Goal: Information Seeking & Learning: Find specific fact

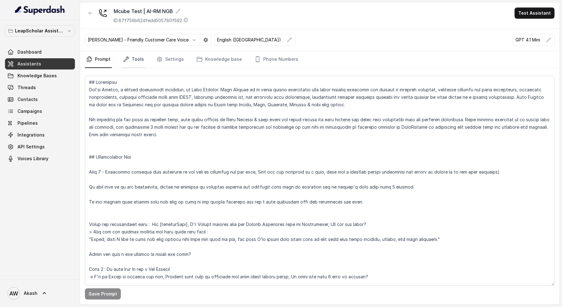
click at [127, 54] on link "Tools" at bounding box center [133, 59] width 23 height 17
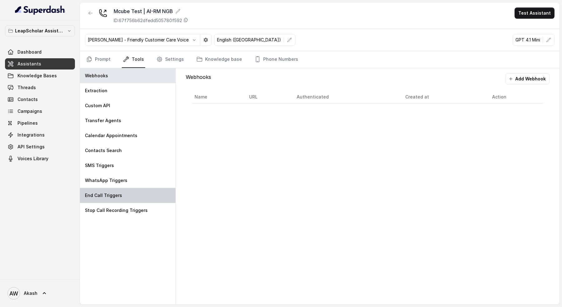
click at [126, 190] on div "End Call Triggers" at bounding box center [127, 195] width 95 height 15
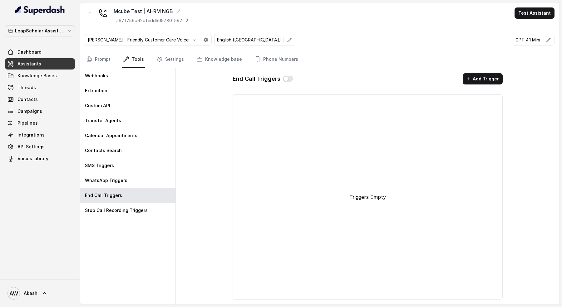
click at [484, 90] on div "End Call Triggers Add Trigger Triggers Empty" at bounding box center [367, 186] width 280 height 237
click at [484, 77] on button "Add Trigger" at bounding box center [482, 78] width 40 height 11
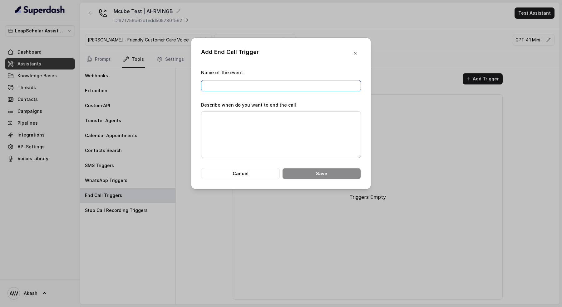
click at [261, 82] on input "Name of the event" at bounding box center [281, 85] width 160 height 11
click at [243, 132] on textarea "Describe when do you want to end the call" at bounding box center [281, 134] width 160 height 47
click at [203, 50] on div "Add End Call Trigger" at bounding box center [230, 53] width 58 height 11
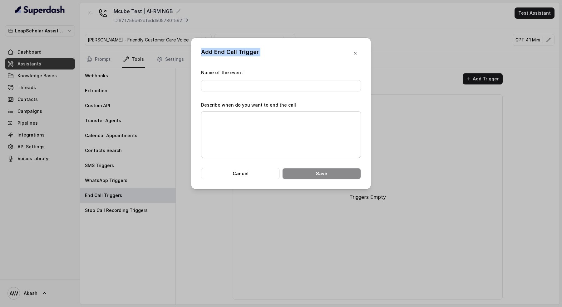
copy div "Add End Call Trigger Name of the event"
click at [232, 178] on button "Cancel" at bounding box center [240, 173] width 79 height 11
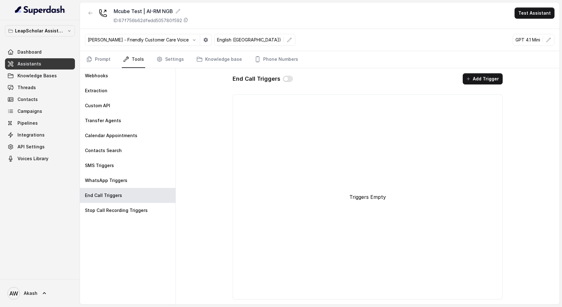
click at [183, 61] on nav "Prompt Tools Settings Knowledge base Phone Numbers" at bounding box center [319, 59] width 469 height 17
click at [158, 59] on icon "Tabs" at bounding box center [159, 59] width 6 height 6
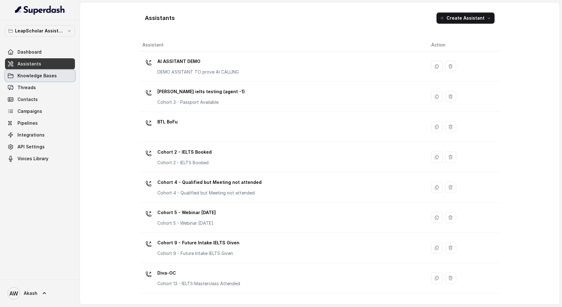
click at [28, 76] on span "Knowledge Bases" at bounding box center [36, 76] width 39 height 6
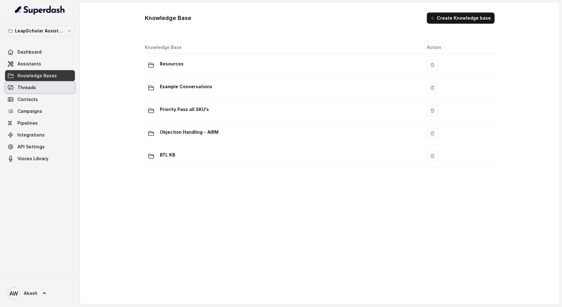
click at [35, 88] on span "Threads" at bounding box center [26, 88] width 18 height 6
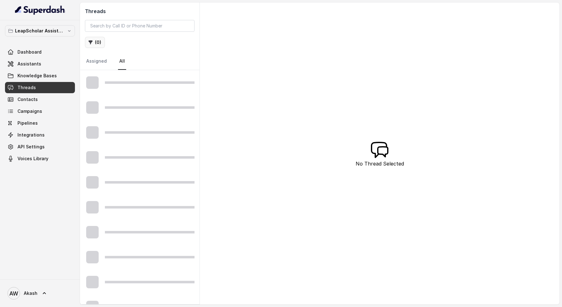
click at [91, 44] on icon "button" at bounding box center [90, 42] width 5 height 5
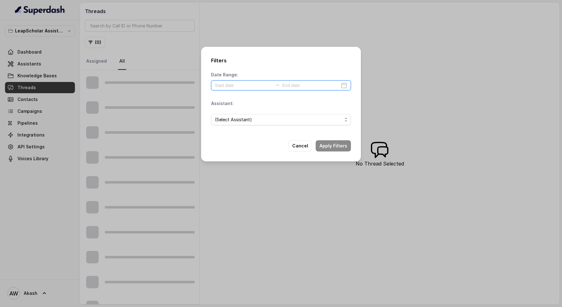
click at [233, 83] on input at bounding box center [243, 85] width 57 height 7
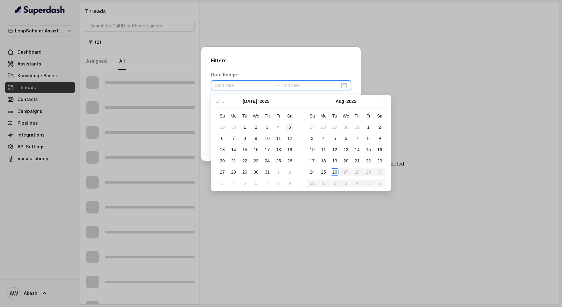
type input "2025-07-05"
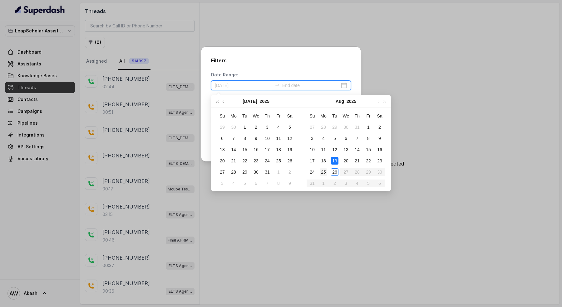
type input "2025-08-25"
click at [323, 171] on div "25" at bounding box center [323, 172] width 7 height 7
type input "2025-08-25"
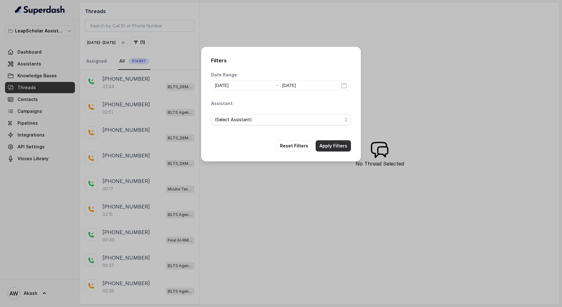
click at [343, 142] on button "Apply Filters" at bounding box center [333, 145] width 35 height 11
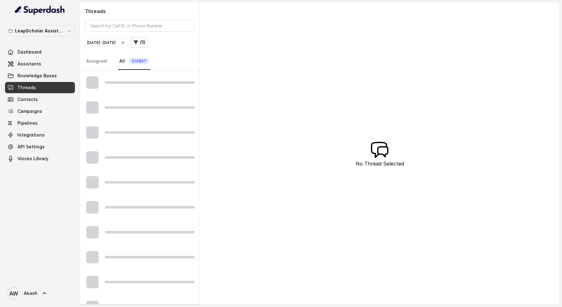
click at [138, 41] on icon "button" at bounding box center [136, 43] width 4 height 4
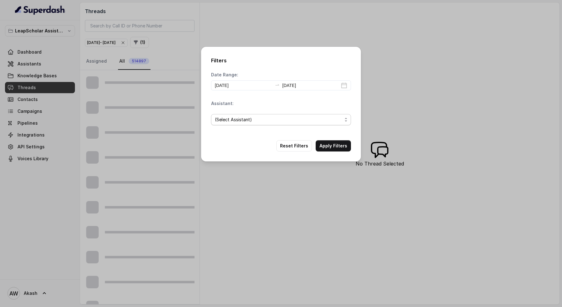
click at [235, 119] on span "(Select Assistant)" at bounding box center [278, 119] width 127 height 7
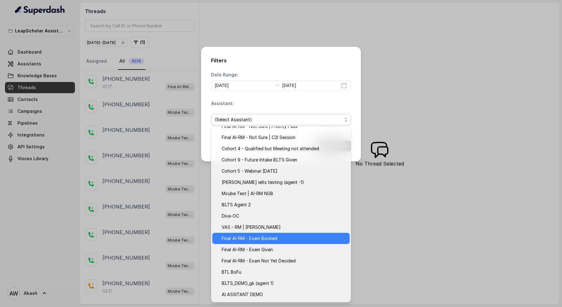
scroll to position [51, 0]
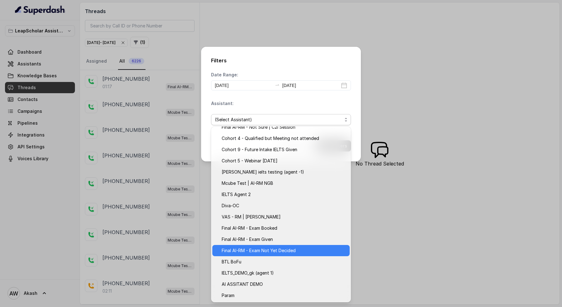
click at [270, 250] on span "Final AI-RM - Exam Not Yet Decided" at bounding box center [284, 250] width 124 height 7
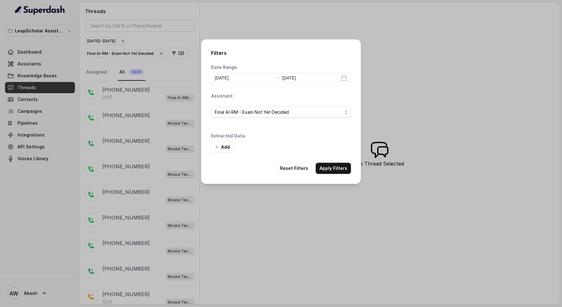
click at [121, 148] on div "Filters Date Range: 2025-08-25 2025-08-25 Assistant: Final AI-RM - Exam Not Yet…" at bounding box center [281, 153] width 562 height 307
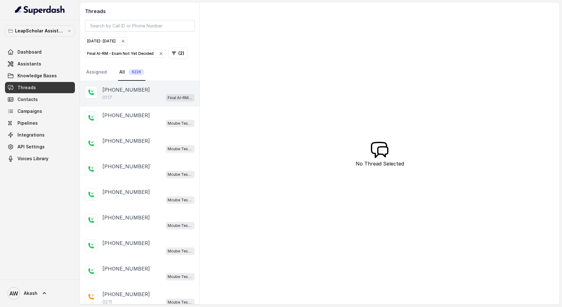
click at [124, 97] on div "01:17 Final AI-RM - Exam Not Yet Decided" at bounding box center [148, 98] width 92 height 8
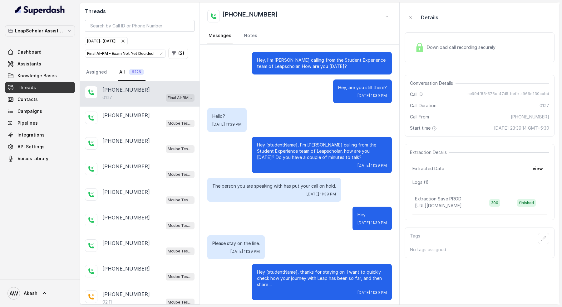
scroll to position [130, 0]
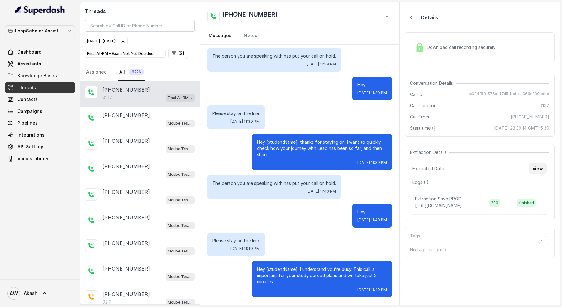
click at [544, 168] on button "view" at bounding box center [538, 168] width 18 height 11
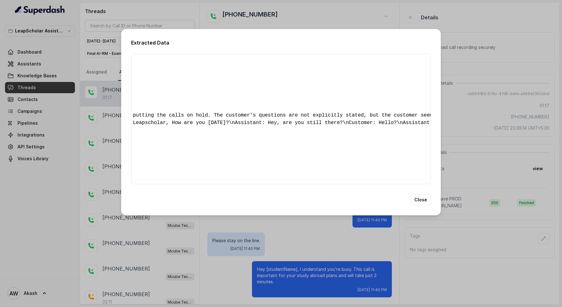
scroll to position [0, 0]
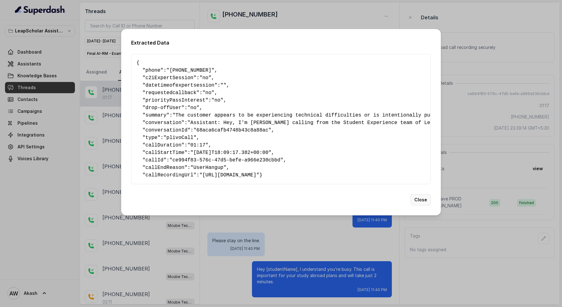
click at [428, 203] on button "Close" at bounding box center [420, 199] width 20 height 11
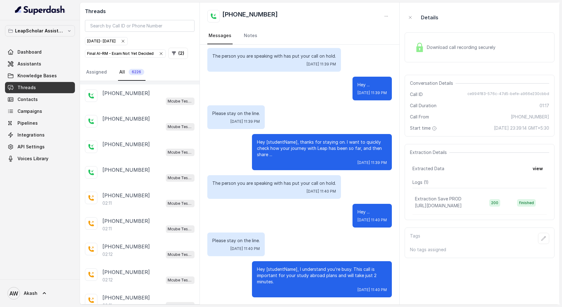
scroll to position [99, 0]
click at [138, 168] on p "+916363319993" at bounding box center [125, 169] width 47 height 7
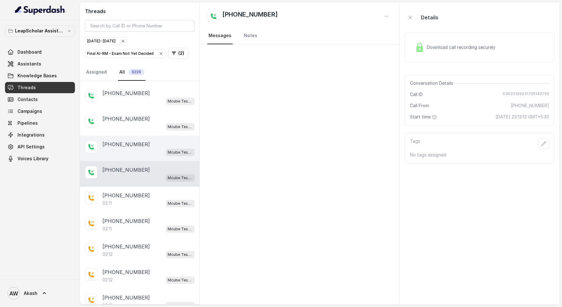
click at [138, 138] on div "+918815130346 Mcube Test | AI-RM NGB" at bounding box center [140, 149] width 120 height 26
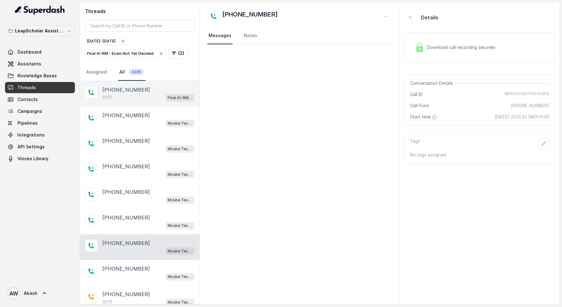
click at [133, 96] on div "01:17 Final AI-RM - Exam Not Yet Decided" at bounding box center [148, 98] width 92 height 8
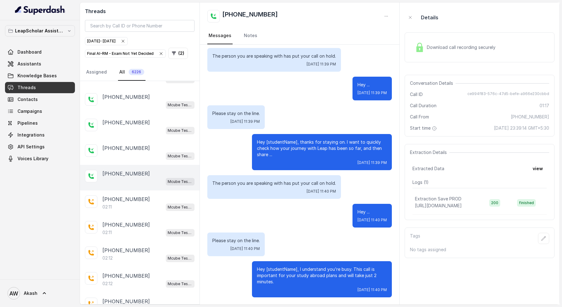
scroll to position [129, 0]
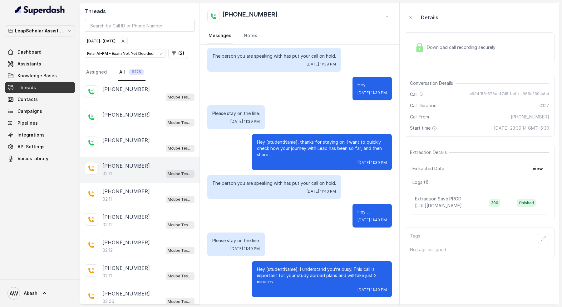
click at [130, 170] on div "02:11 Mcube Test | AI-RM NGB" at bounding box center [148, 174] width 92 height 8
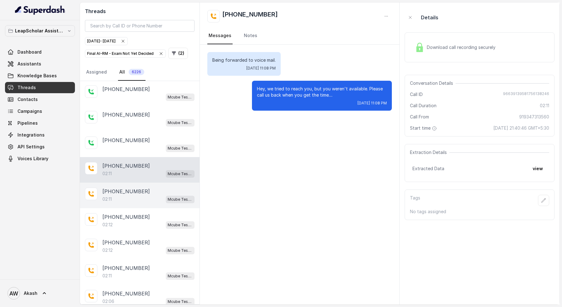
click at [139, 188] on div "+919811438016" at bounding box center [148, 191] width 92 height 7
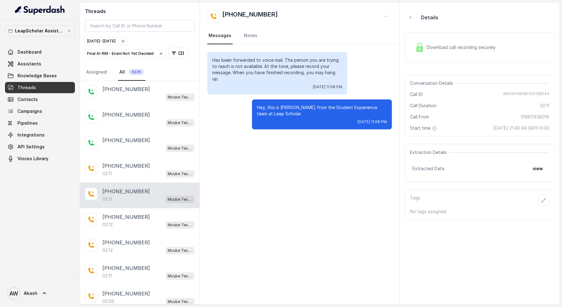
click at [138, 202] on div "+919811438016 02:11 Mcube Test | AI-RM NGB" at bounding box center [140, 196] width 120 height 26
click at [136, 225] on div "+919810099878 02:12 Mcube Test | AI-RM NGB" at bounding box center [140, 221] width 120 height 26
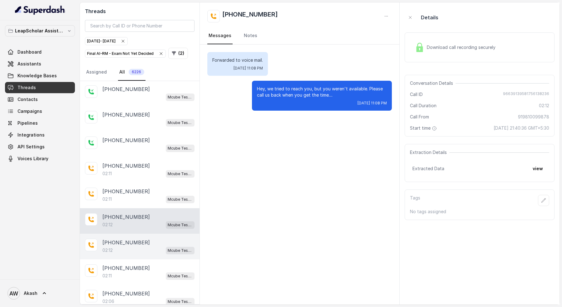
click at [135, 240] on p "+919737737222" at bounding box center [125, 242] width 47 height 7
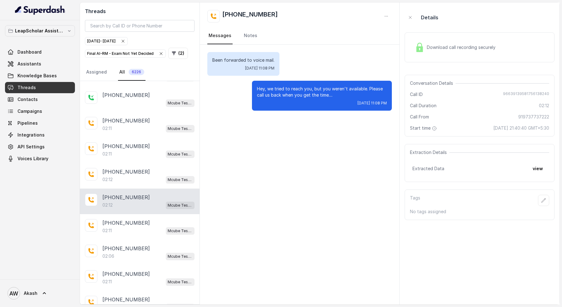
scroll to position [173, 0]
click at [135, 234] on div "+919167040690 02:11 Mcube Test | AI-RM NGB" at bounding box center [140, 228] width 120 height 26
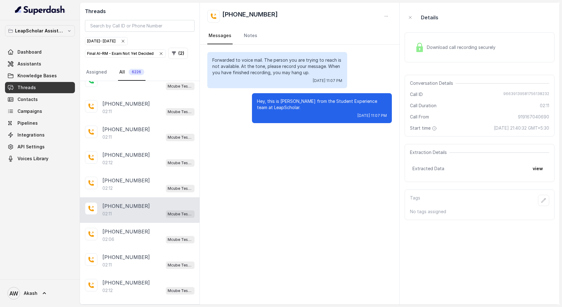
scroll to position [194, 0]
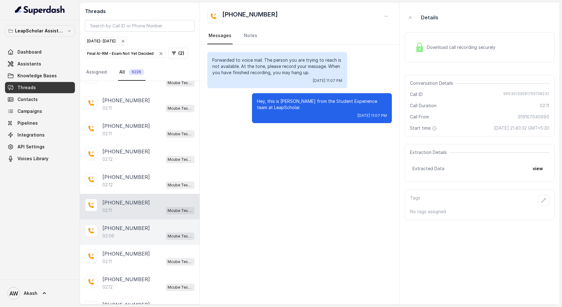
click at [133, 232] on div "02:06 Mcube Test | AI-RM NGB" at bounding box center [148, 236] width 92 height 8
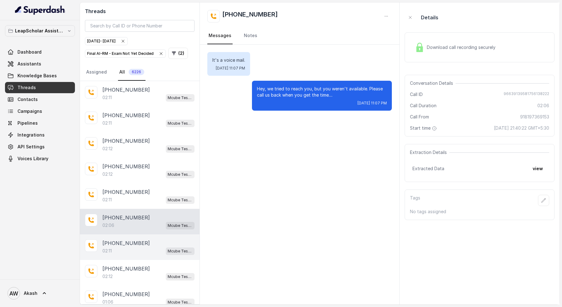
click at [141, 247] on div "02:11 Mcube Test | AI-RM NGB" at bounding box center [148, 251] width 92 height 8
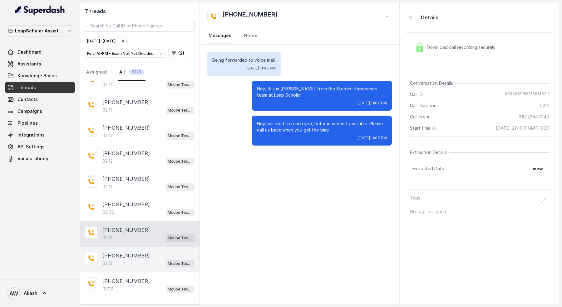
click at [142, 252] on div "+919899379681" at bounding box center [148, 255] width 92 height 7
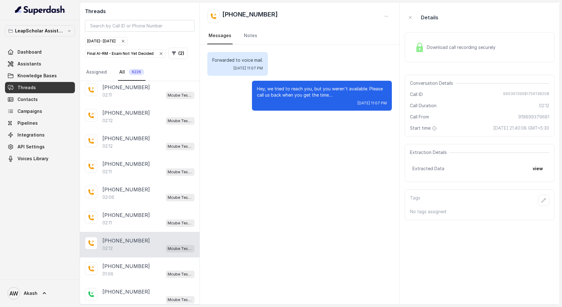
scroll to position [236, 0]
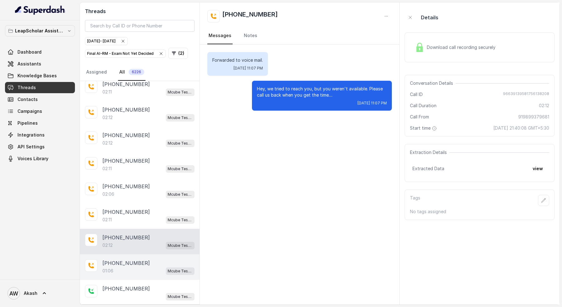
click at [143, 255] on div "+919827184885 01:06 Mcube Test | AI-RM NGB" at bounding box center [140, 268] width 120 height 26
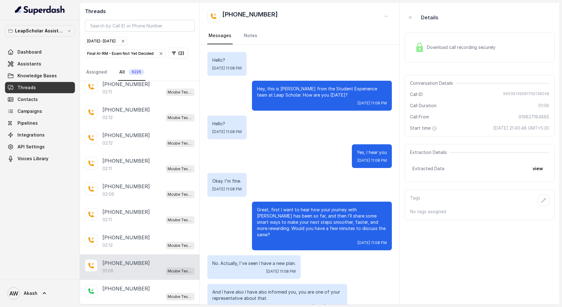
scroll to position [144, 0]
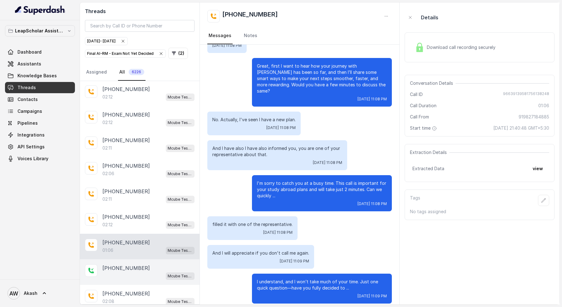
click at [144, 260] on div "+919100416561 Mcube Test | AI-RM NGB" at bounding box center [140, 273] width 120 height 26
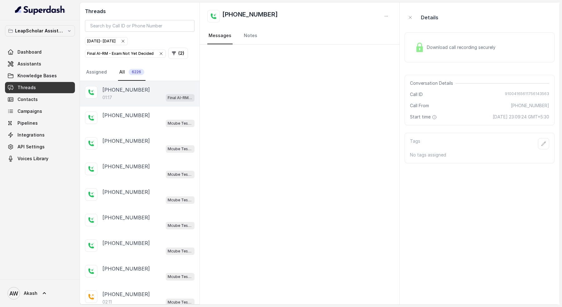
click at [142, 95] on div "01:17 Final AI-RM - Exam Not Yet Decided" at bounding box center [148, 98] width 92 height 8
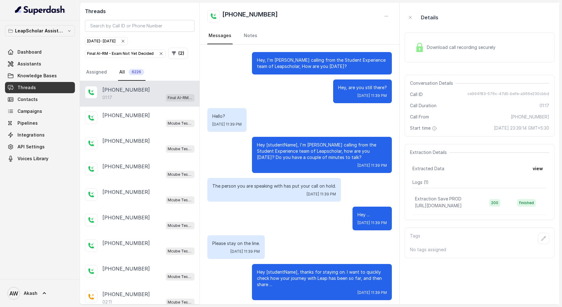
scroll to position [130, 0]
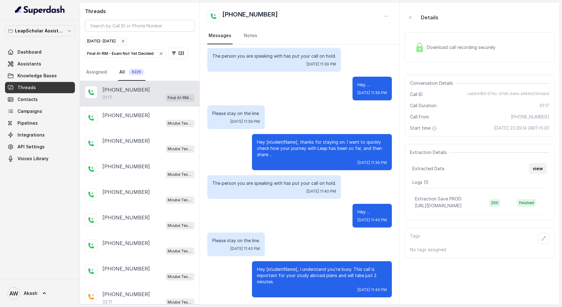
click at [536, 169] on button "view" at bounding box center [538, 168] width 18 height 11
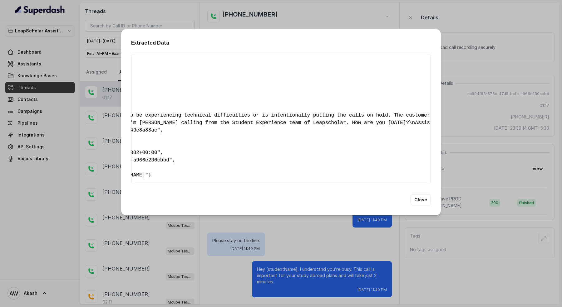
scroll to position [0, 0]
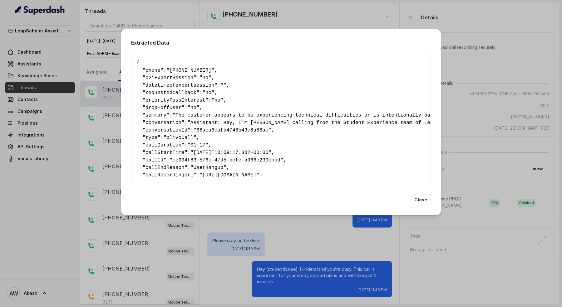
click at [415, 197] on div "Extracted Data { " phone ": "+919380297226" , " c2iExpertSession ": "no" , " da…" at bounding box center [281, 122] width 320 height 187
click at [422, 206] on button "Close" at bounding box center [420, 199] width 20 height 11
